Goal: Task Accomplishment & Management: Manage account settings

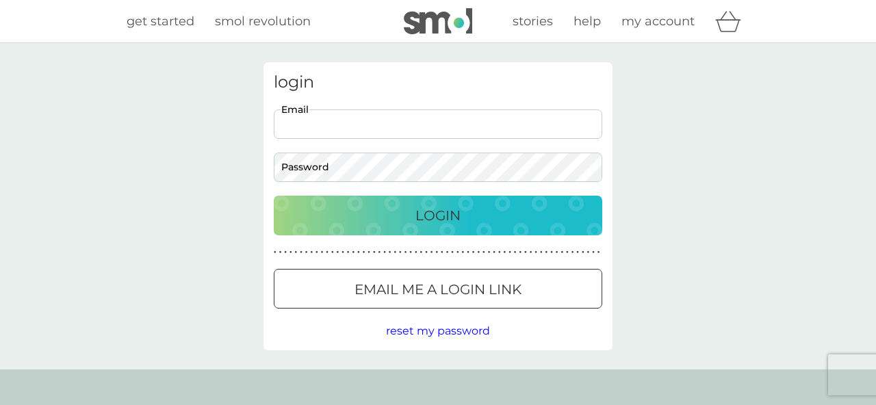
click at [443, 123] on input "Email" at bounding box center [438, 124] width 329 height 29
type input "[EMAIL_ADDRESS][DOMAIN_NAME]"
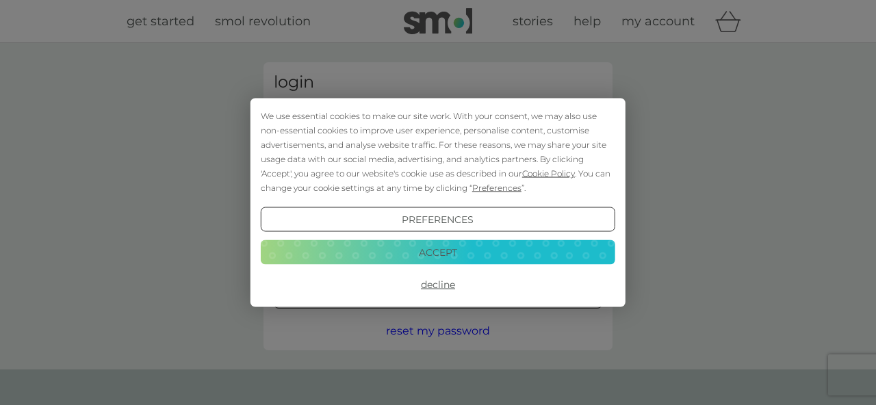
click at [442, 251] on button "Accept" at bounding box center [438, 252] width 355 height 25
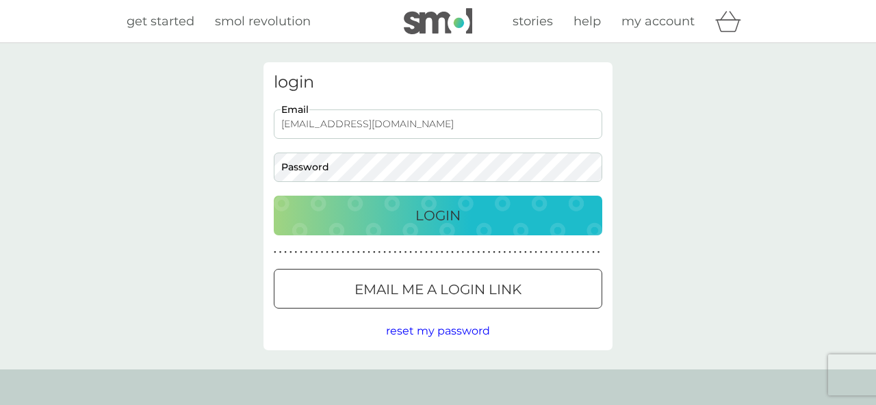
click at [428, 292] on div at bounding box center [437, 290] width 49 height 14
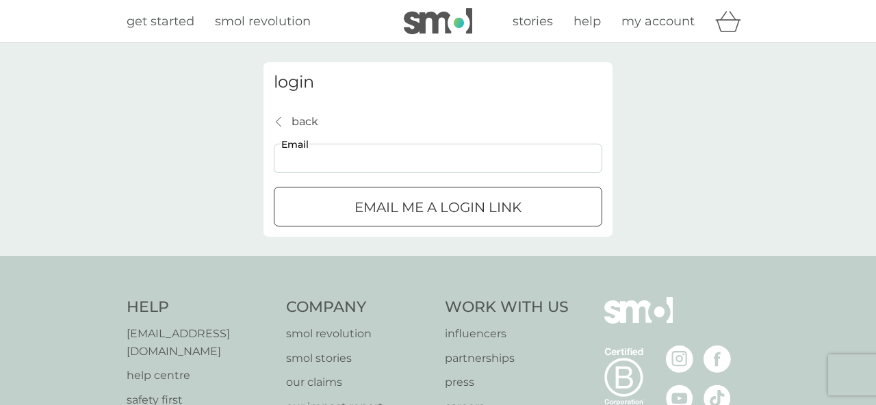
click at [399, 159] on input "Email" at bounding box center [438, 158] width 329 height 29
type input "[EMAIL_ADDRESS][DOMAIN_NAME]"
click at [418, 212] on div "submit" at bounding box center [437, 208] width 49 height 14
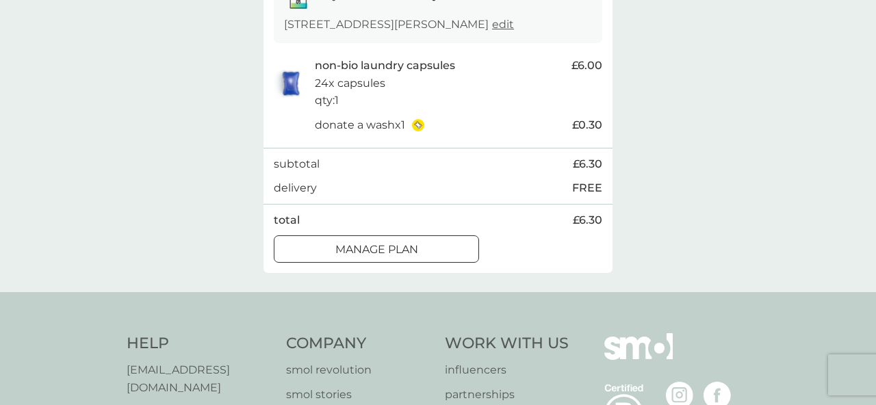
scroll to position [264, 0]
click at [415, 251] on p "Manage plan" at bounding box center [376, 249] width 83 height 18
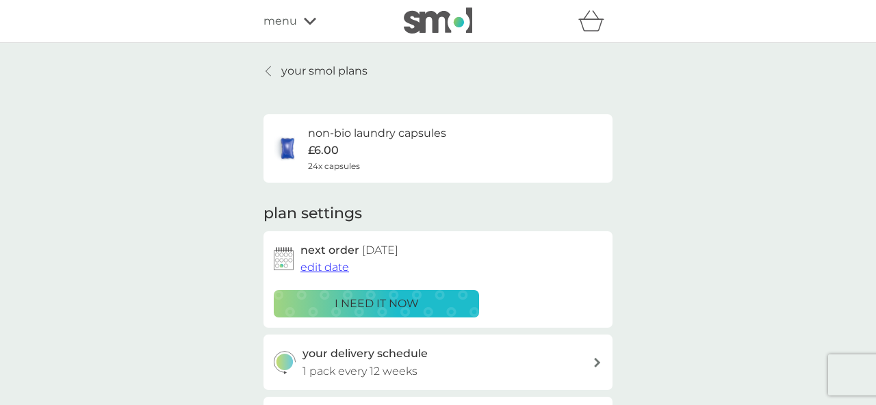
click at [331, 270] on span "edit date" at bounding box center [324, 267] width 49 height 13
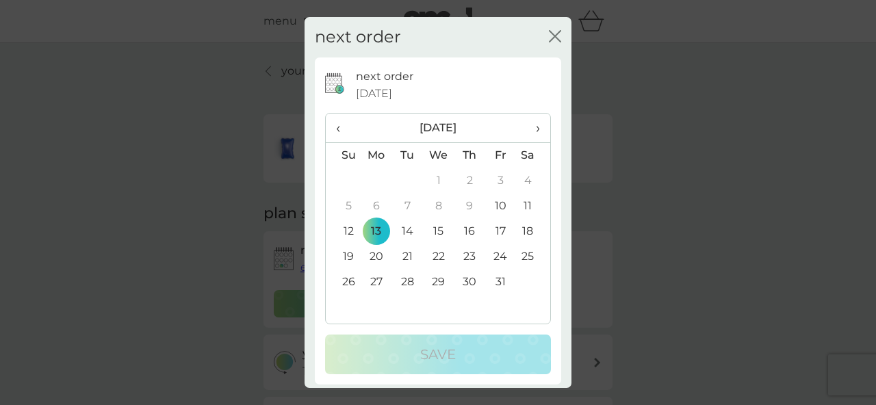
click at [537, 121] on span "›" at bounding box center [533, 128] width 14 height 29
click at [375, 251] on td "17" at bounding box center [376, 256] width 31 height 25
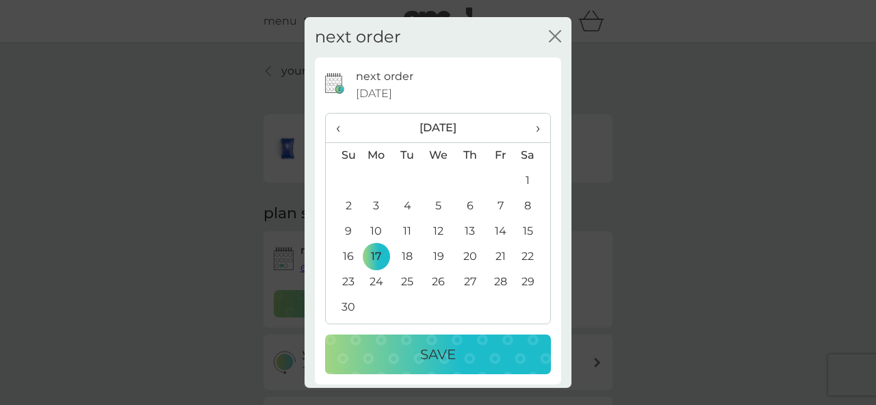
click at [450, 358] on p "Save" at bounding box center [438, 355] width 36 height 22
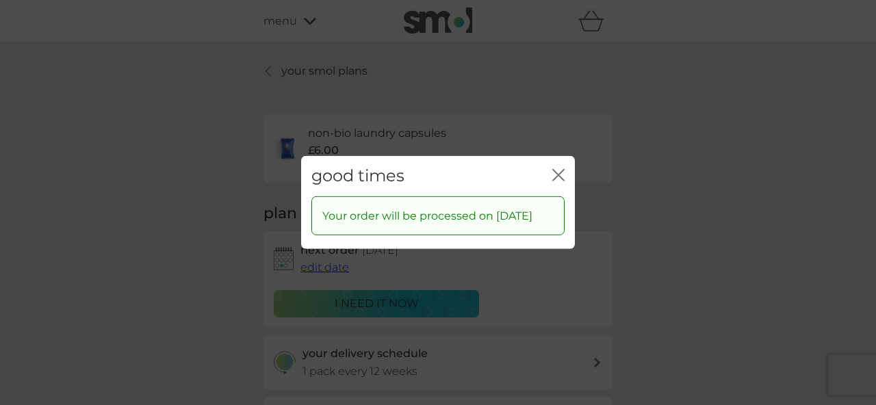
click at [554, 172] on icon "close" at bounding box center [558, 175] width 12 height 12
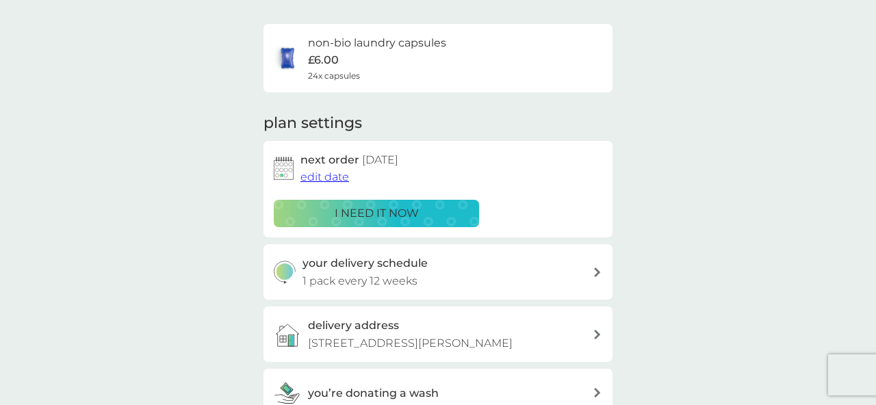
scroll to position [94, 0]
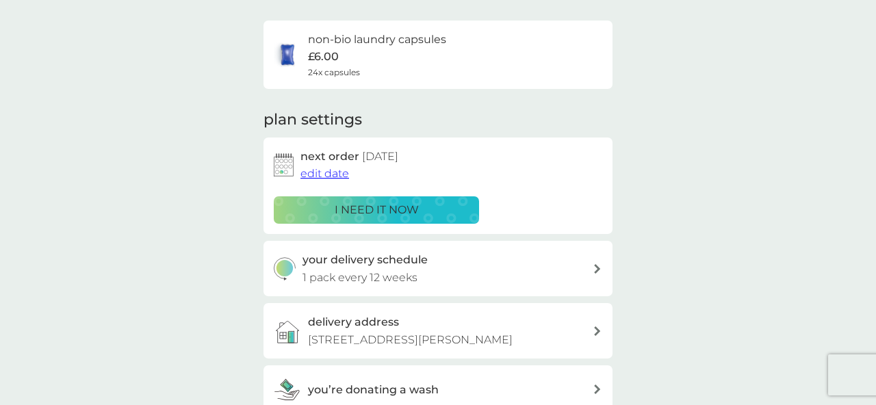
click at [590, 271] on div "your delivery schedule 1 pack every 12 weeks" at bounding box center [448, 268] width 291 height 35
select select "84"
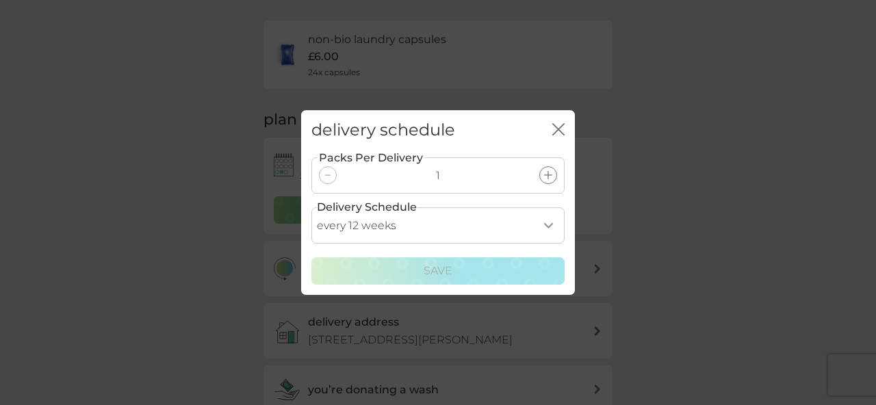
click at [557, 232] on select "every 1 week every 2 weeks every 3 weeks every 4 weeks every 5 weeks every 6 we…" at bounding box center [437, 225] width 253 height 36
click at [560, 127] on icon "close" at bounding box center [561, 129] width 5 height 11
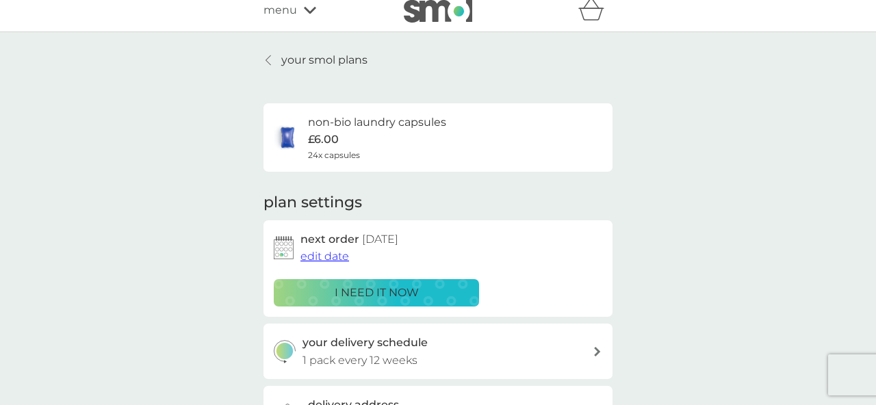
scroll to position [0, 0]
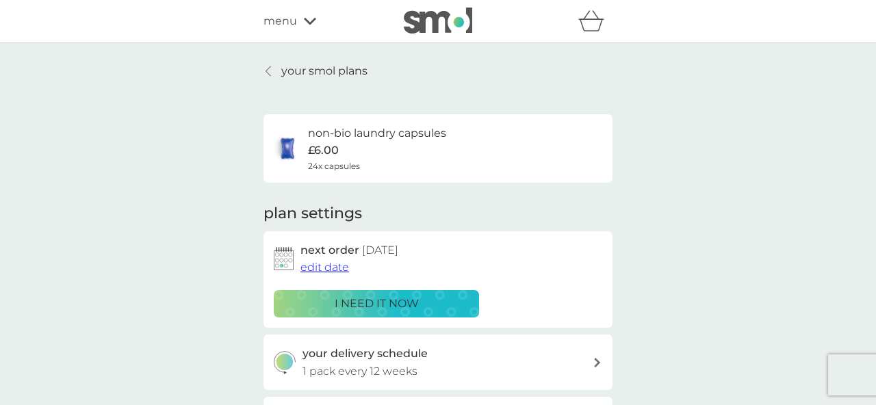
click at [273, 71] on div at bounding box center [269, 71] width 10 height 11
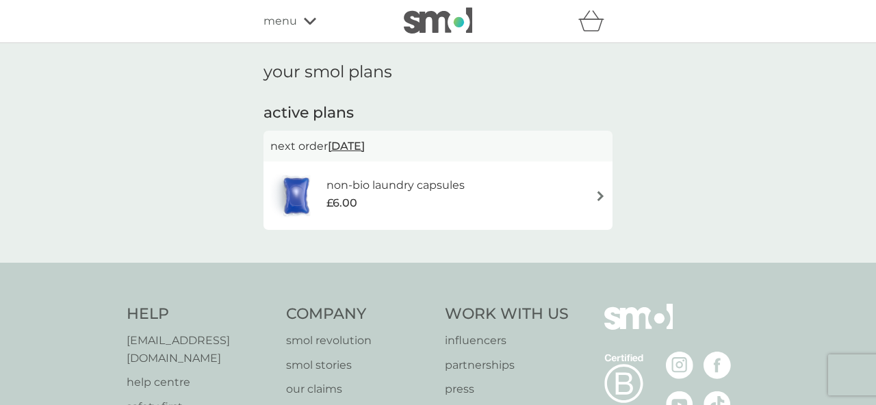
click at [285, 28] on span "menu" at bounding box center [281, 21] width 34 height 18
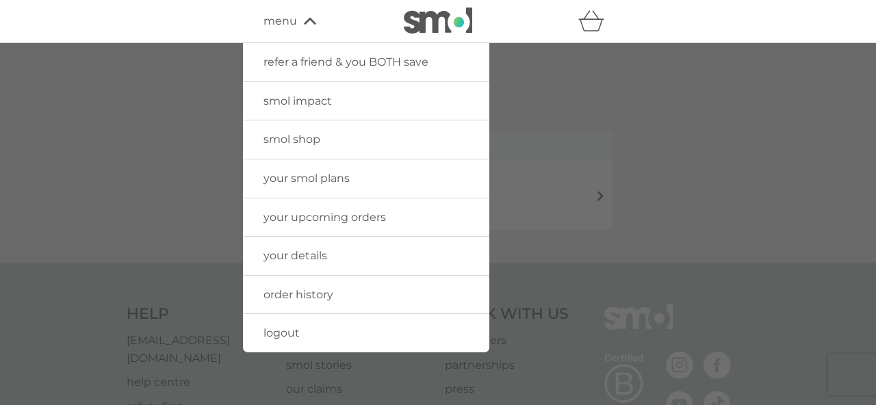
click at [305, 292] on span "order history" at bounding box center [299, 294] width 70 height 13
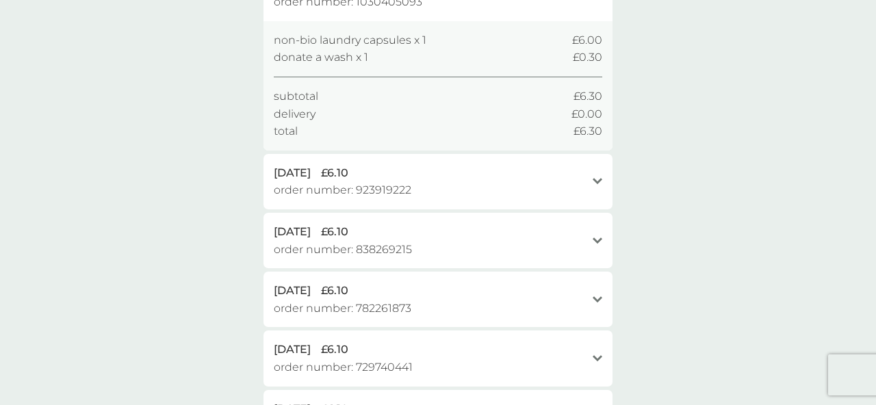
scroll to position [168, 0]
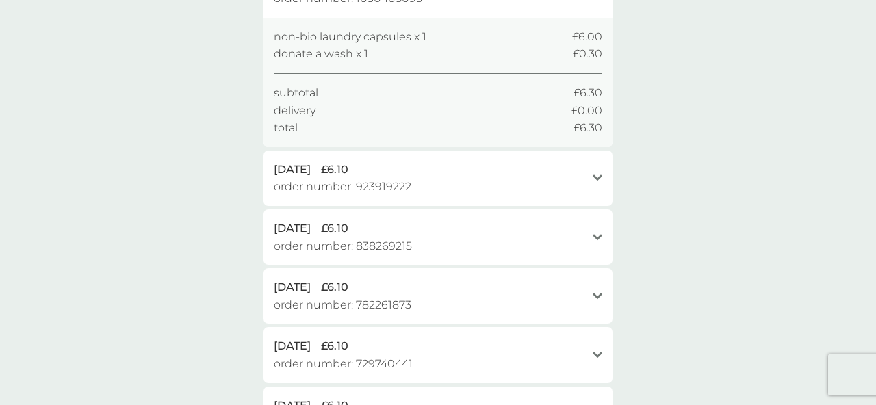
click at [305, 291] on span "30 Jul 2024" at bounding box center [292, 288] width 37 height 18
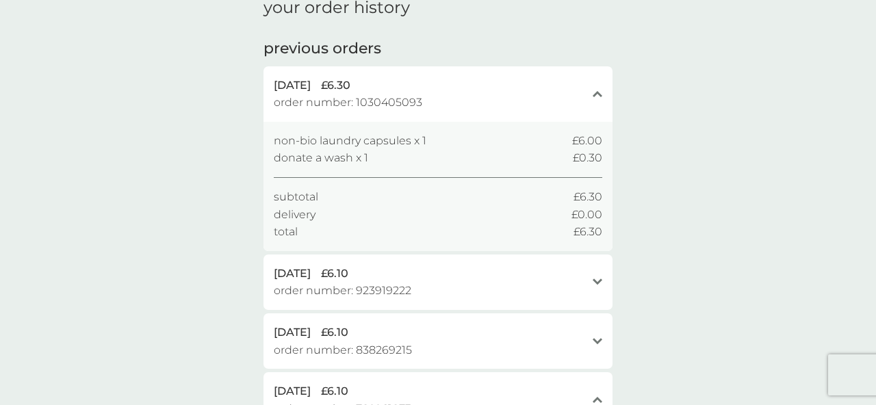
scroll to position [0, 0]
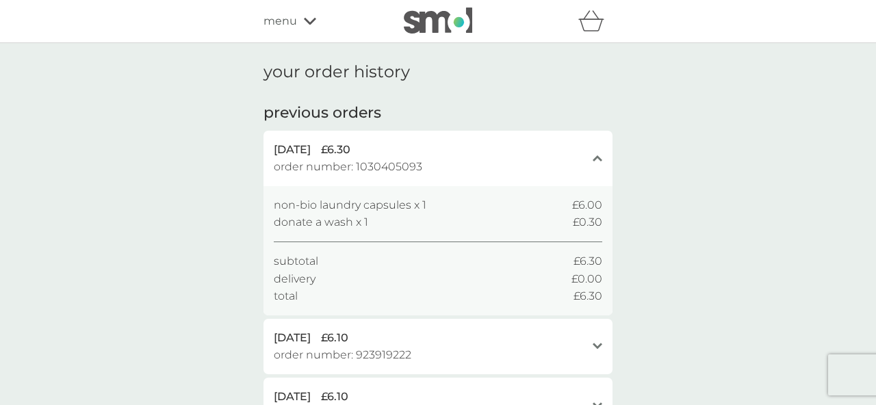
click at [272, 15] on span "menu" at bounding box center [281, 21] width 34 height 18
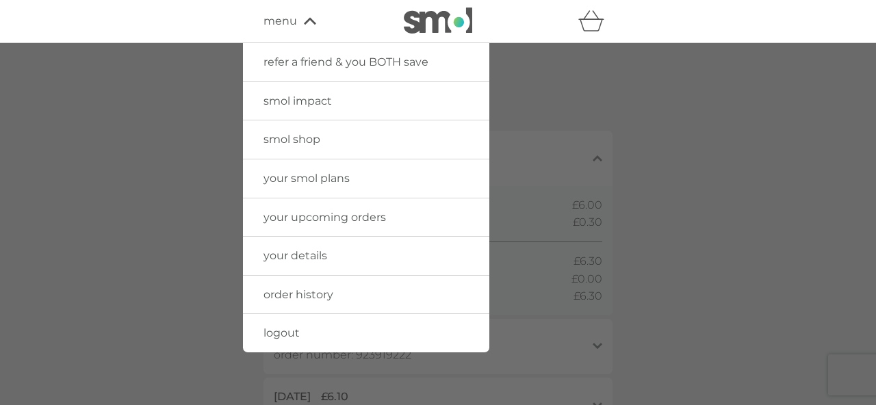
click at [309, 222] on span "your upcoming orders" at bounding box center [325, 217] width 123 height 13
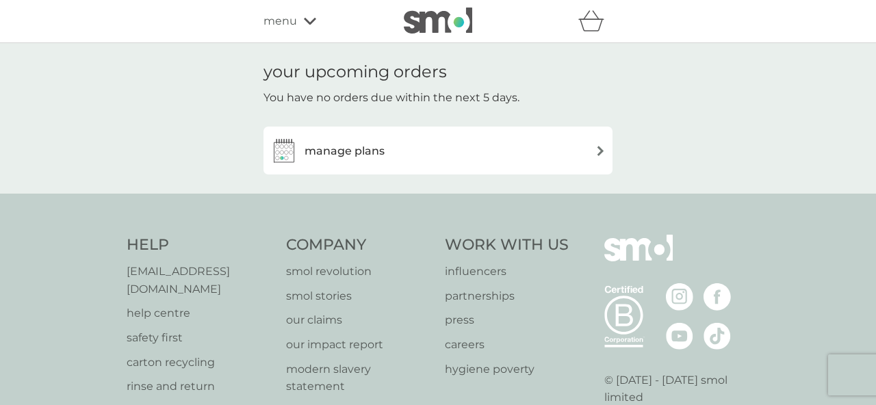
click at [321, 145] on h3 "manage plans" at bounding box center [345, 151] width 80 height 18
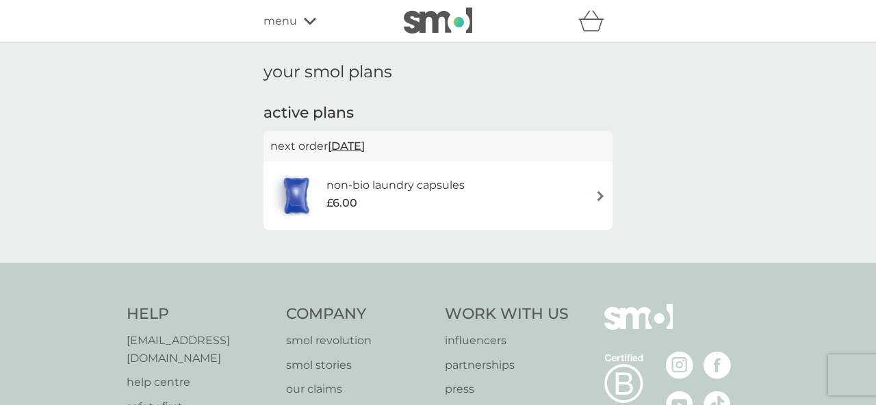
click at [370, 188] on h6 "non-bio laundry capsules" at bounding box center [395, 186] width 138 height 18
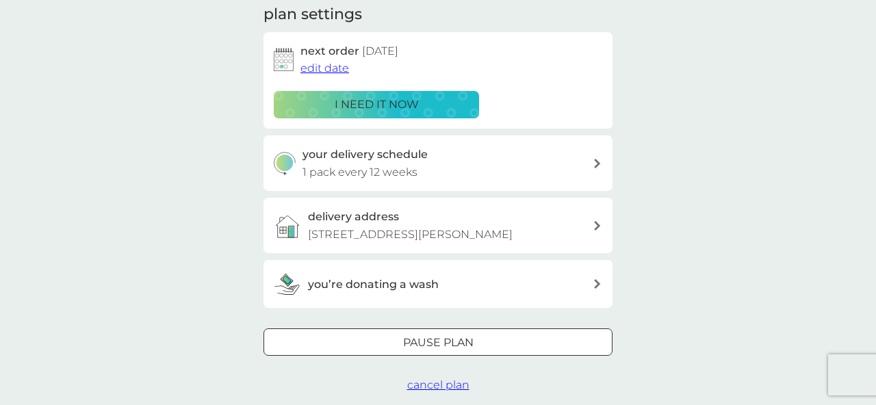
scroll to position [172, 0]
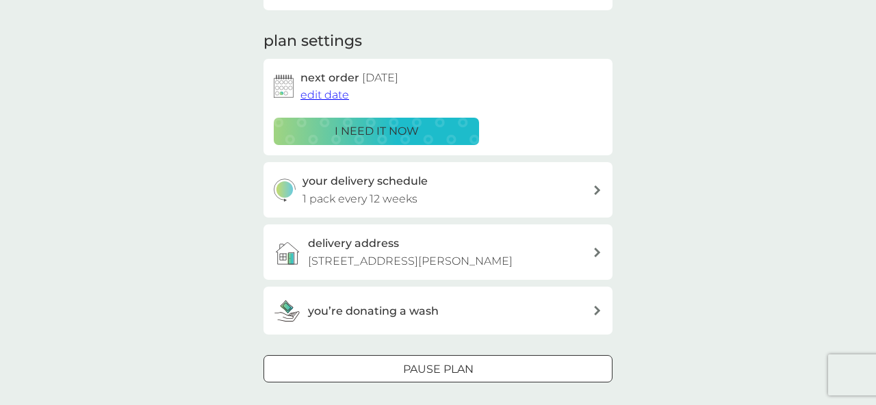
click at [408, 197] on p "1 pack every 12 weeks" at bounding box center [360, 199] width 115 height 18
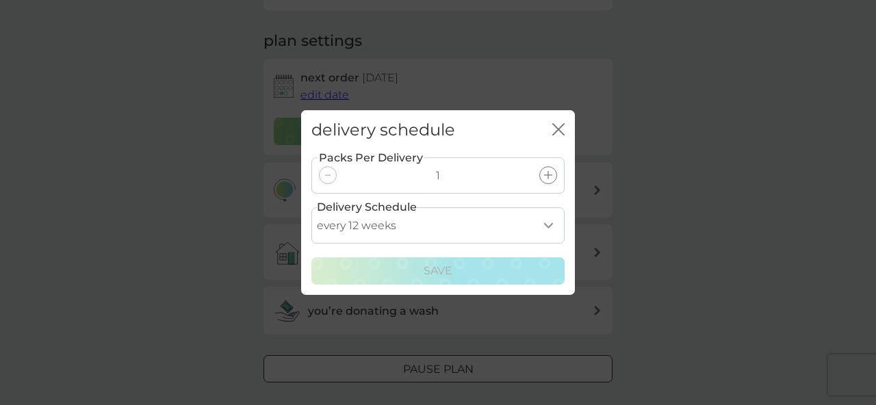
click at [427, 235] on select "every 1 week every 2 weeks every 3 weeks every 4 weeks every 5 weeks every 6 we…" at bounding box center [437, 225] width 253 height 36
select select "119"
click at [311, 207] on select "every 1 week every 2 weeks every 3 weeks every 4 weeks every 5 weeks every 6 we…" at bounding box center [437, 225] width 253 height 36
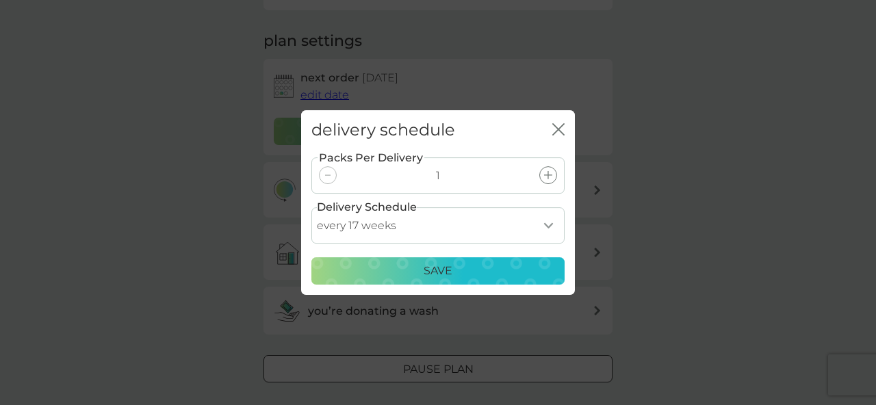
click at [458, 277] on div "Save" at bounding box center [437, 271] width 235 height 18
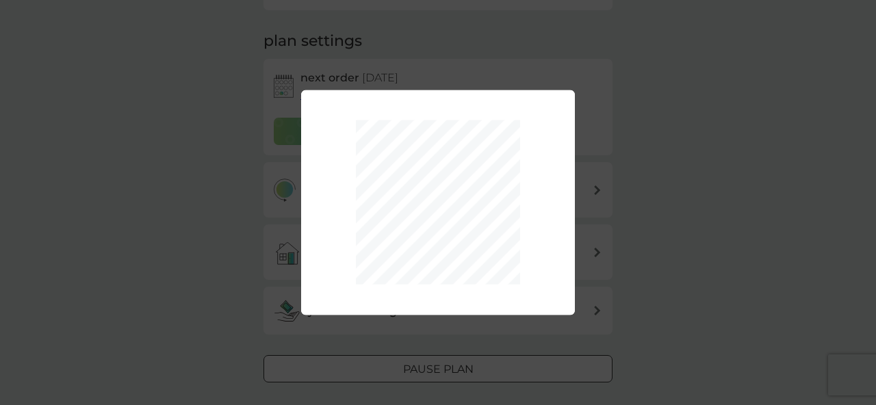
click at [717, 264] on div "Packs Per Delivery 1 Delivery Schedule every 1 week every 2 weeks every 3 weeks…" at bounding box center [438, 202] width 876 height 405
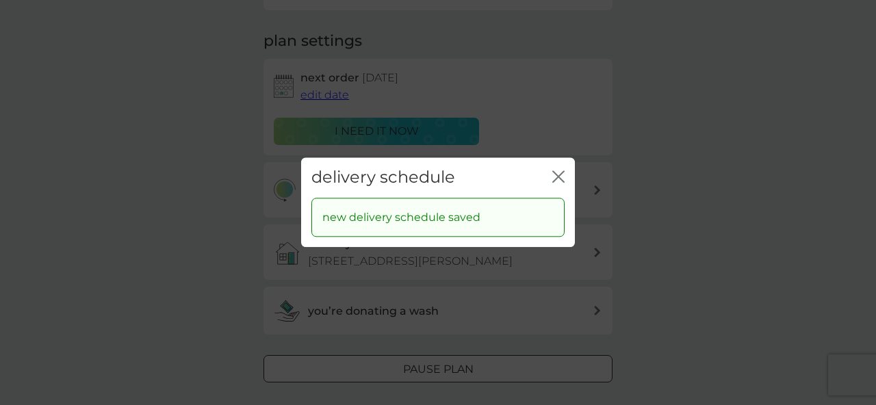
click at [556, 176] on icon "close" at bounding box center [558, 176] width 12 height 12
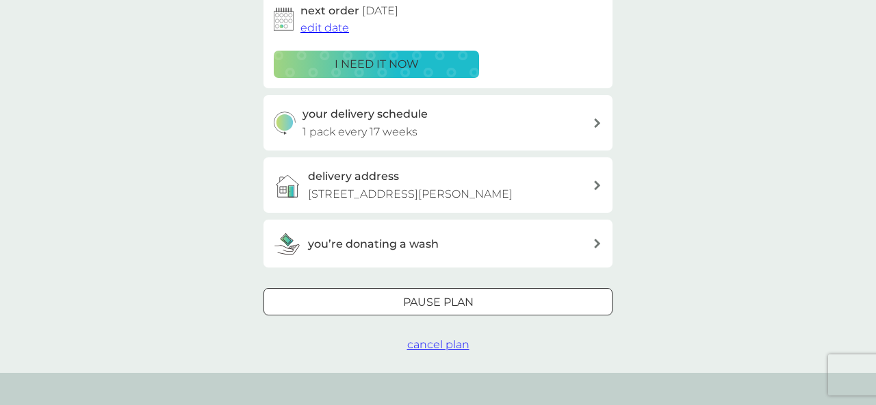
scroll to position [0, 0]
